Goal: Task Accomplishment & Management: Manage account settings

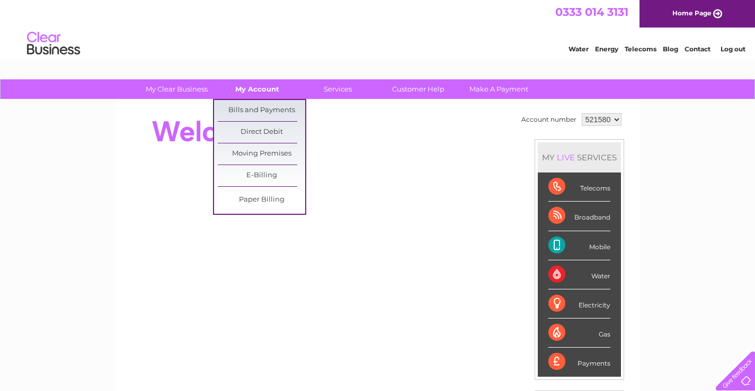
click at [262, 87] on link "My Account" at bounding box center [256, 89] width 87 height 20
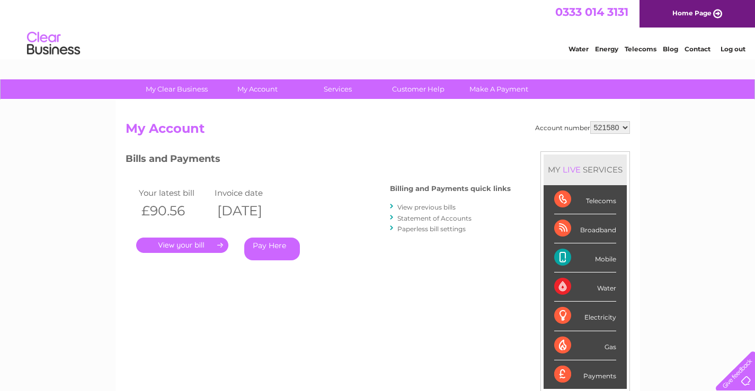
click at [625, 129] on select "521580 922044" at bounding box center [610, 127] width 40 height 13
select select "922044"
click at [590, 121] on select "521580 922044" at bounding box center [610, 127] width 40 height 13
click at [627, 126] on select "521580 922044" at bounding box center [610, 127] width 40 height 13
select select "521580"
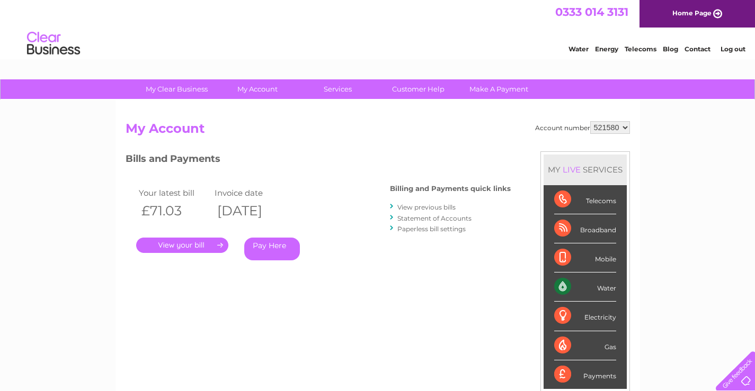
click at [590, 121] on select "521580 922044" at bounding box center [610, 127] width 40 height 13
